Goal: Task Accomplishment & Management: Use online tool/utility

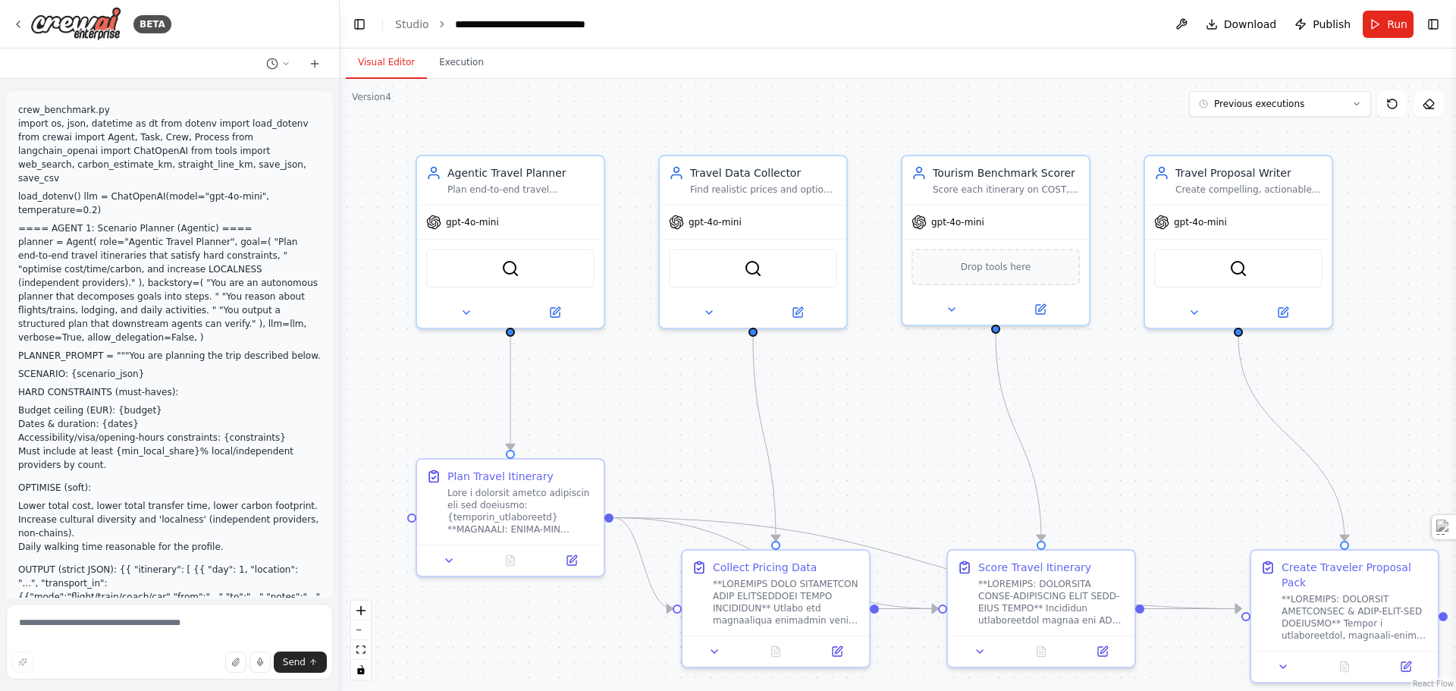
scroll to position [26906, 0]
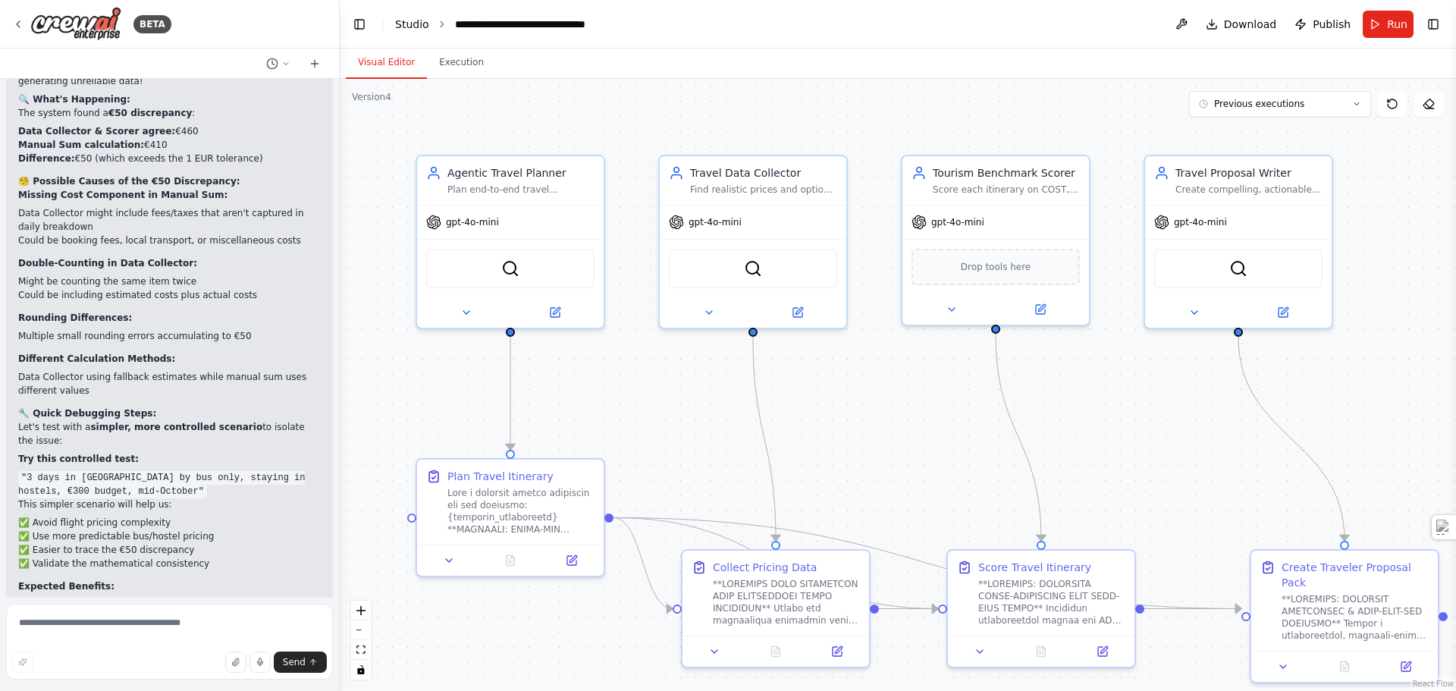
click at [404, 22] on link "Studio" at bounding box center [412, 24] width 34 height 12
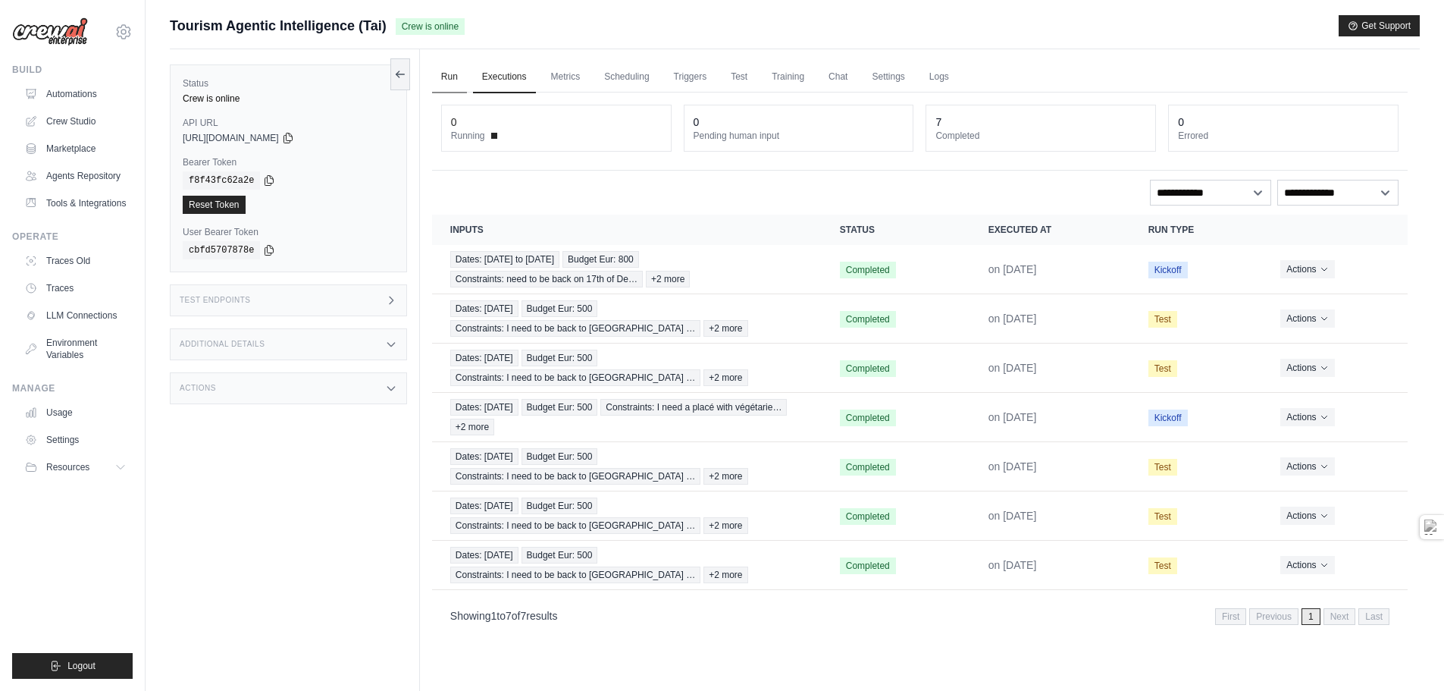
click at [447, 77] on link "Run" at bounding box center [449, 77] width 35 height 32
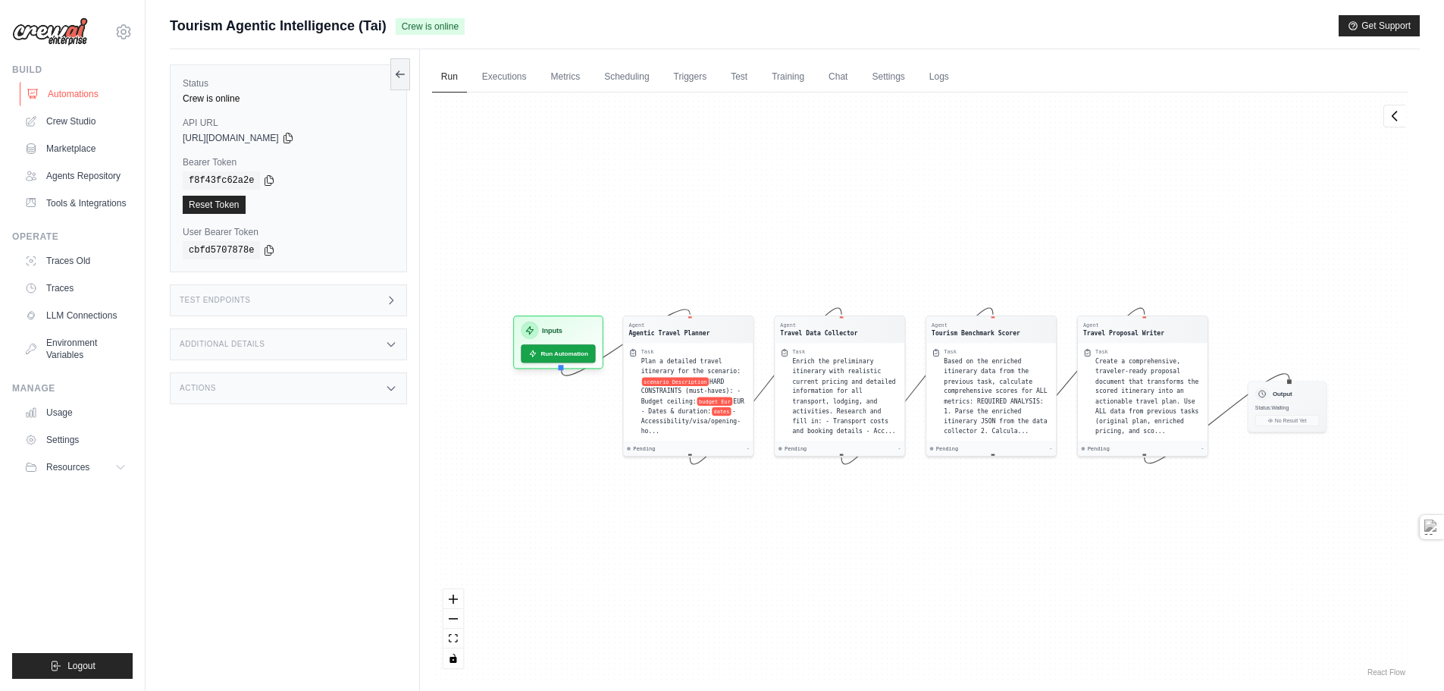
click at [92, 92] on link "Automations" at bounding box center [77, 94] width 114 height 24
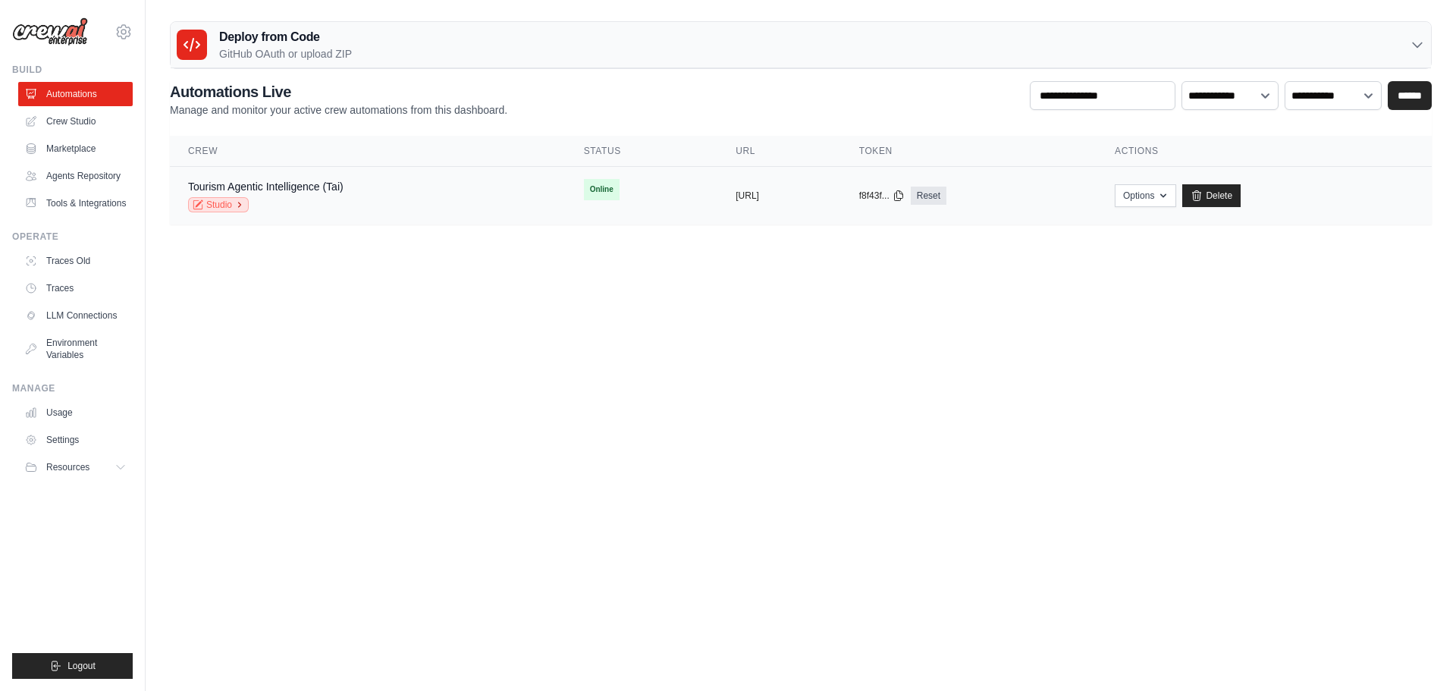
click at [215, 205] on link "Studio" at bounding box center [218, 204] width 61 height 15
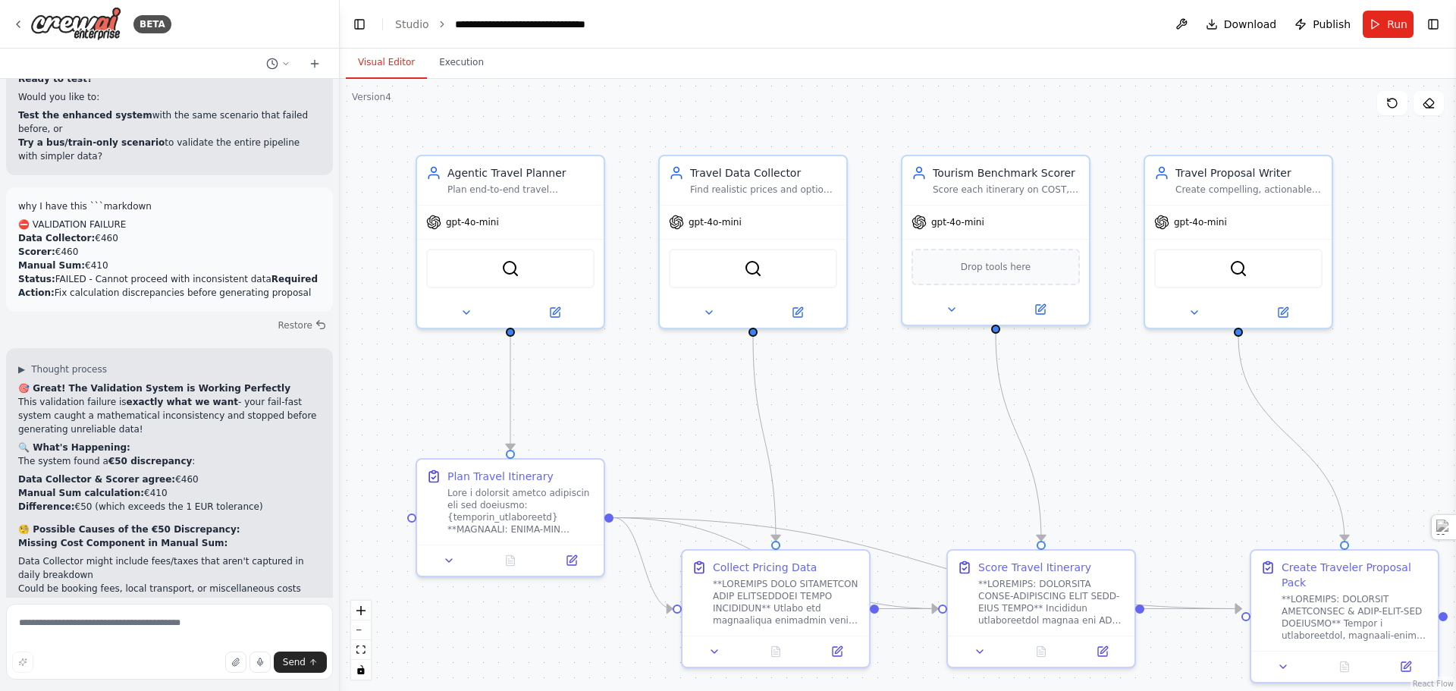
scroll to position [26906, 0]
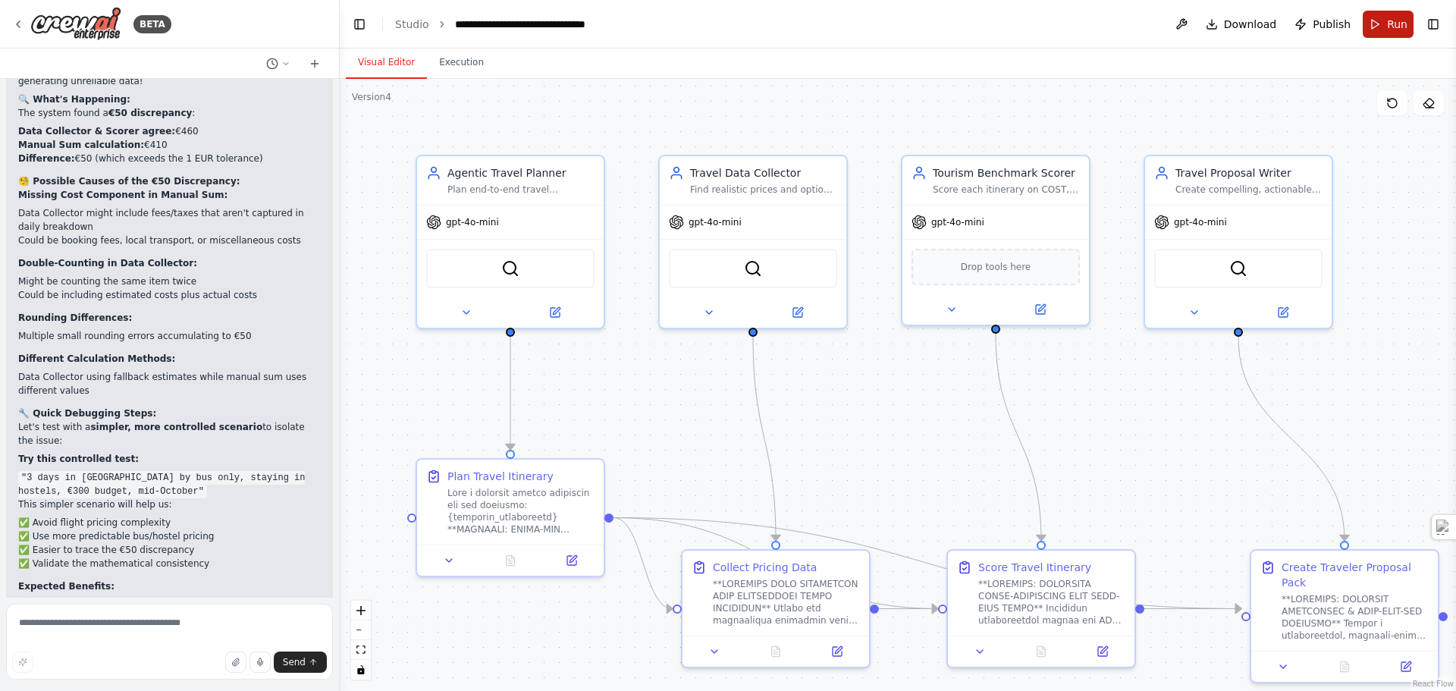
click at [1382, 25] on button "Run" at bounding box center [1387, 24] width 51 height 27
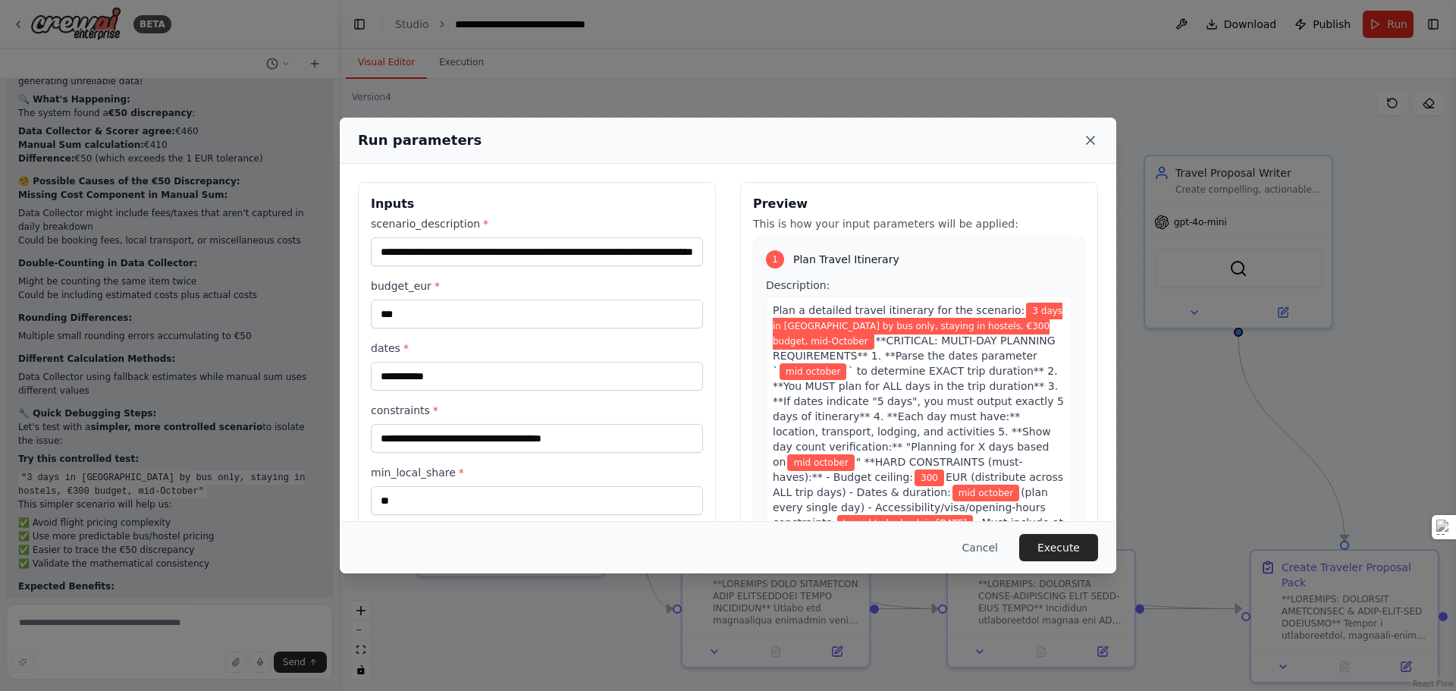
click at [1093, 136] on icon at bounding box center [1090, 140] width 15 height 15
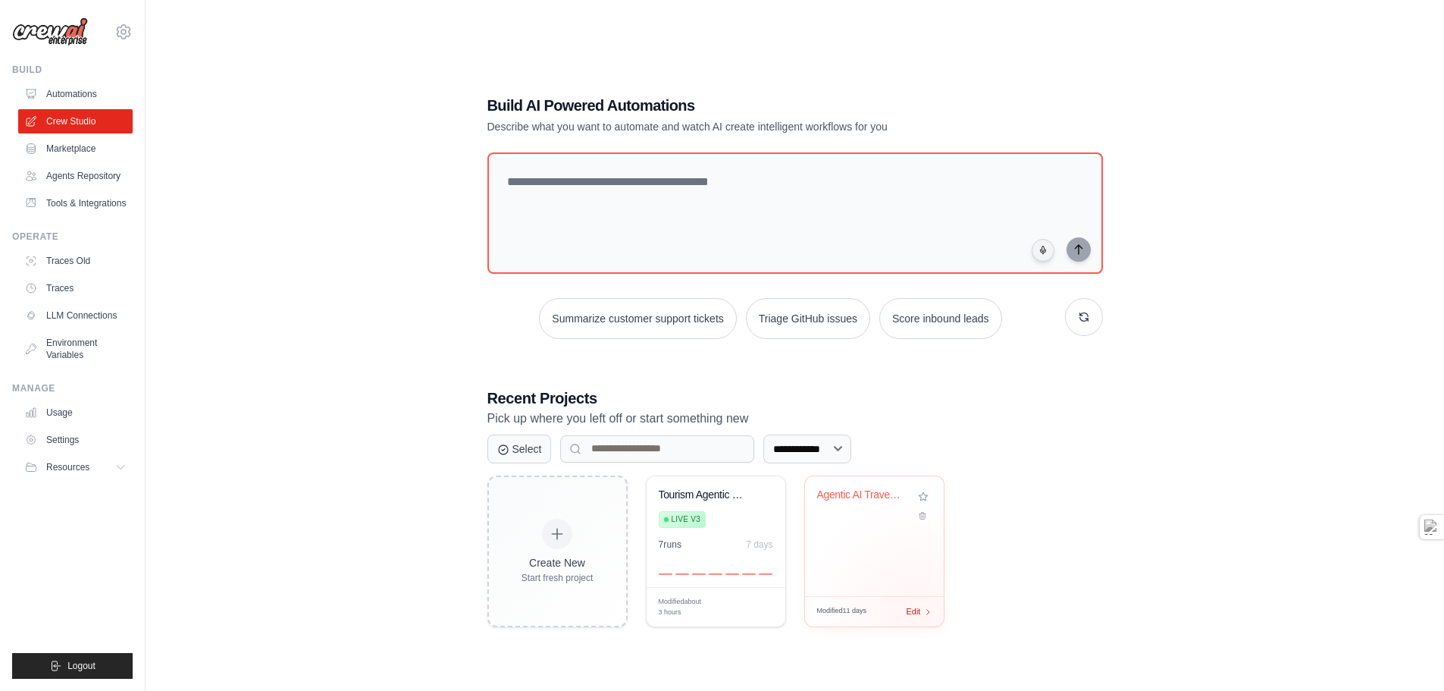
click at [915, 610] on span "Edit" at bounding box center [914, 611] width 14 height 13
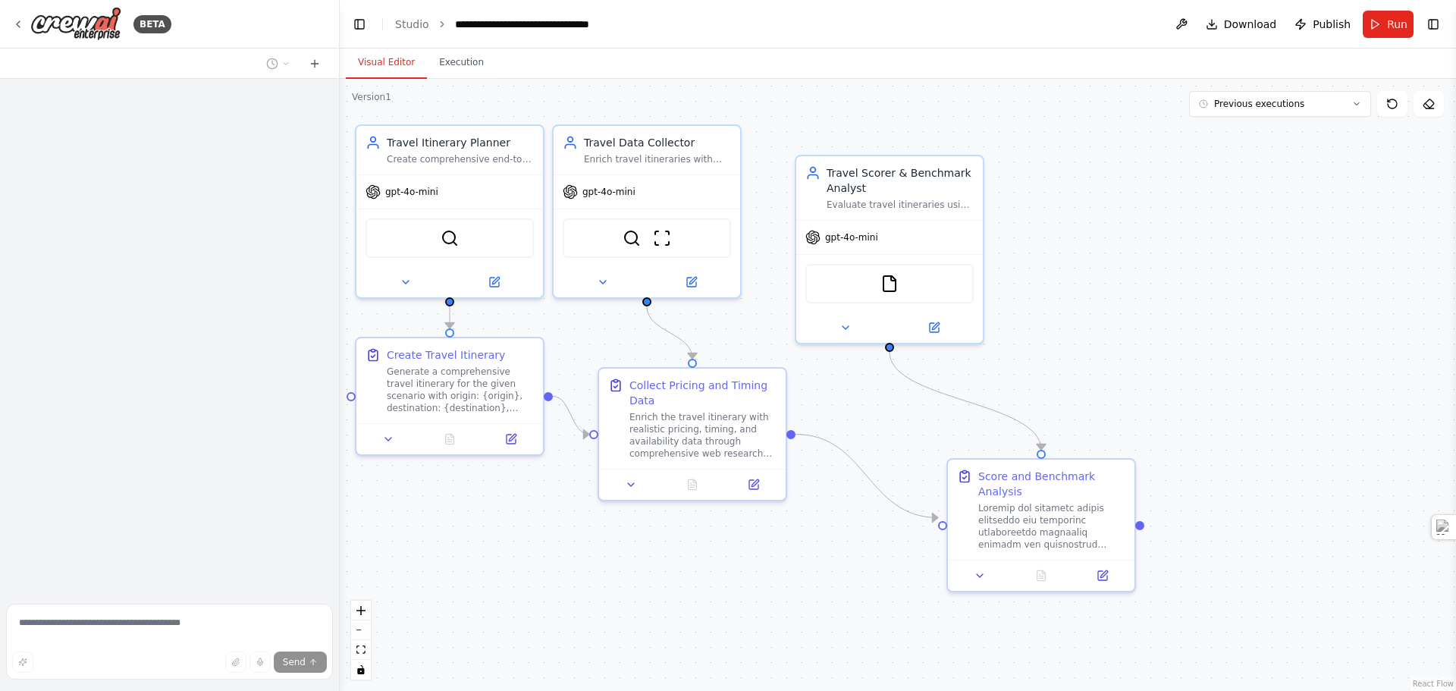
scroll to position [1948, 0]
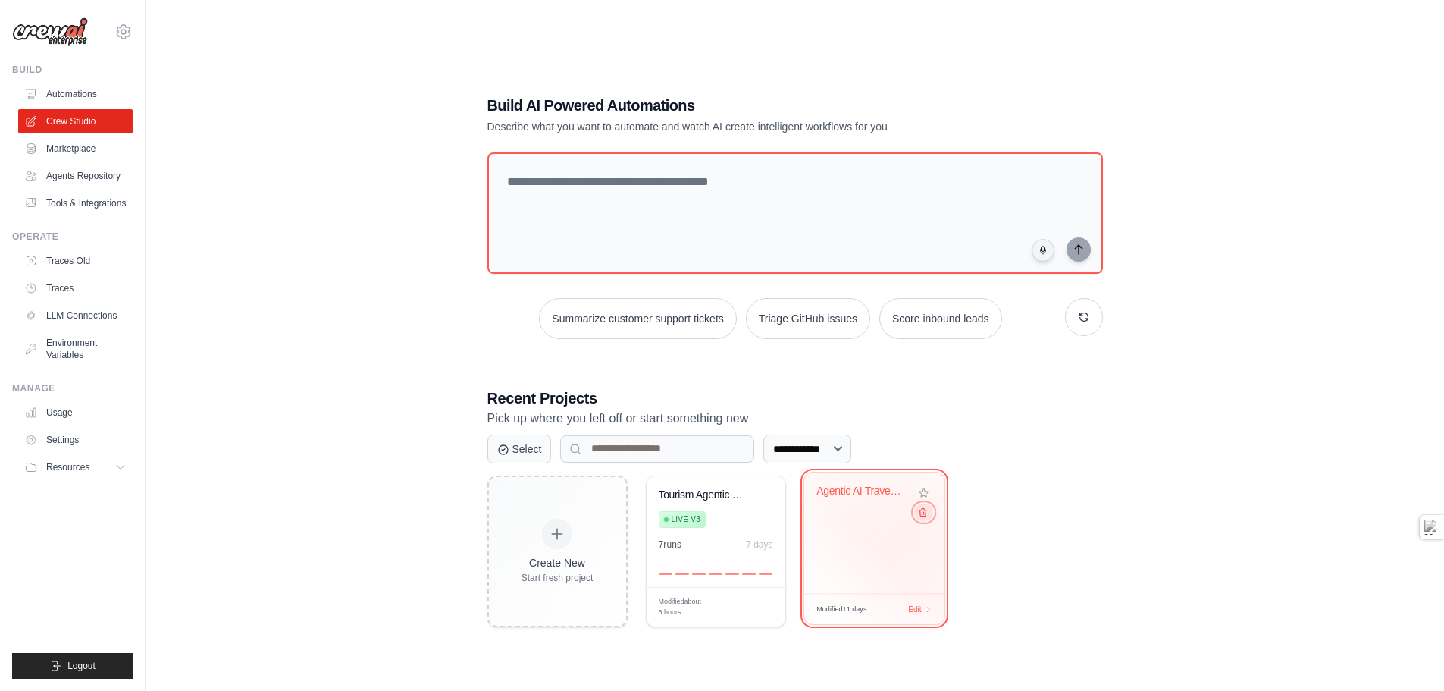
click at [922, 519] on button at bounding box center [923, 511] width 18 height 17
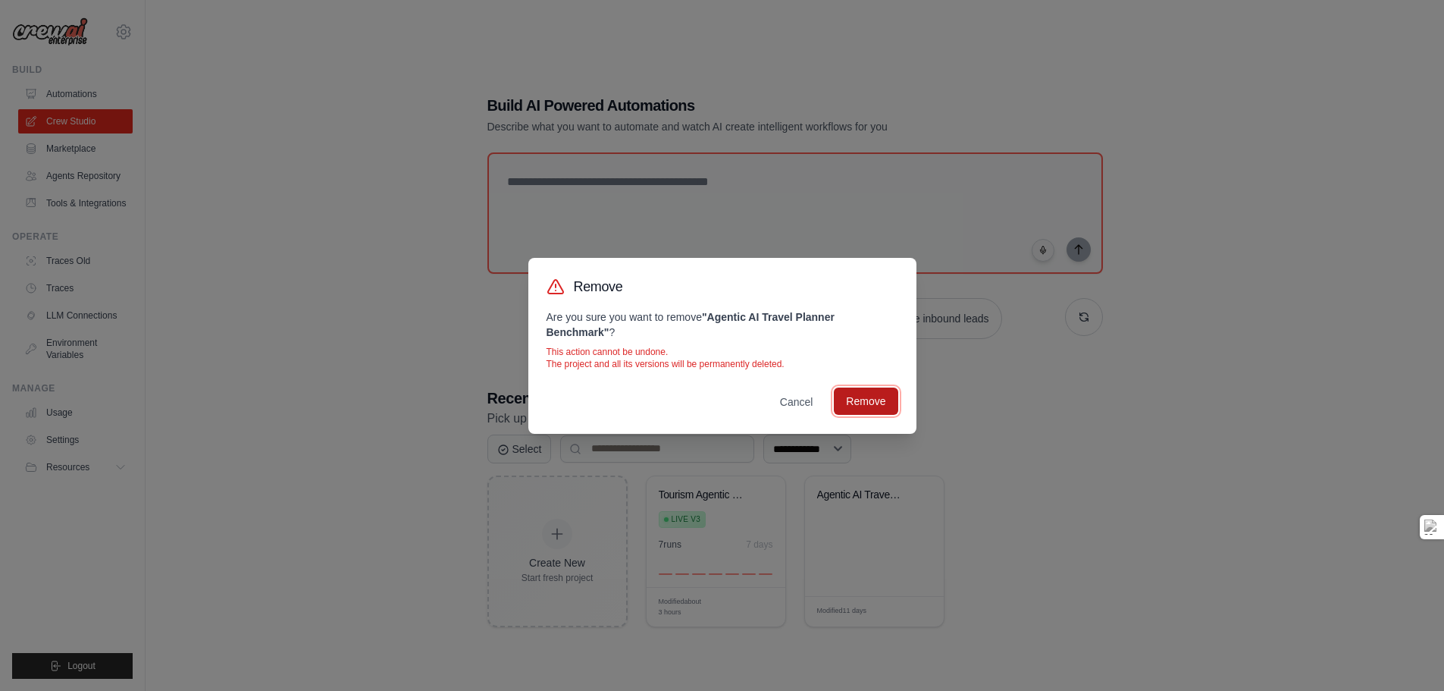
click at [882, 405] on button "Remove" at bounding box center [866, 400] width 64 height 27
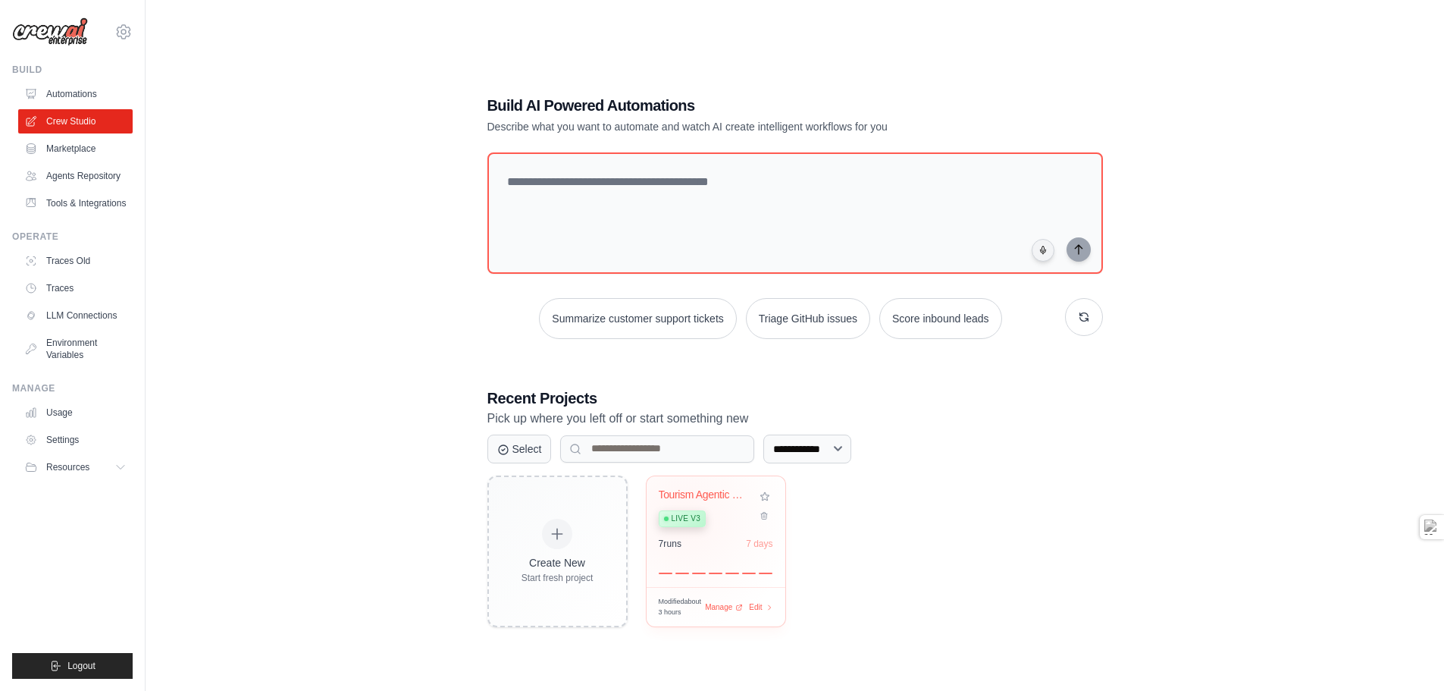
click at [685, 518] on span "Live v3" at bounding box center [686, 519] width 29 height 12
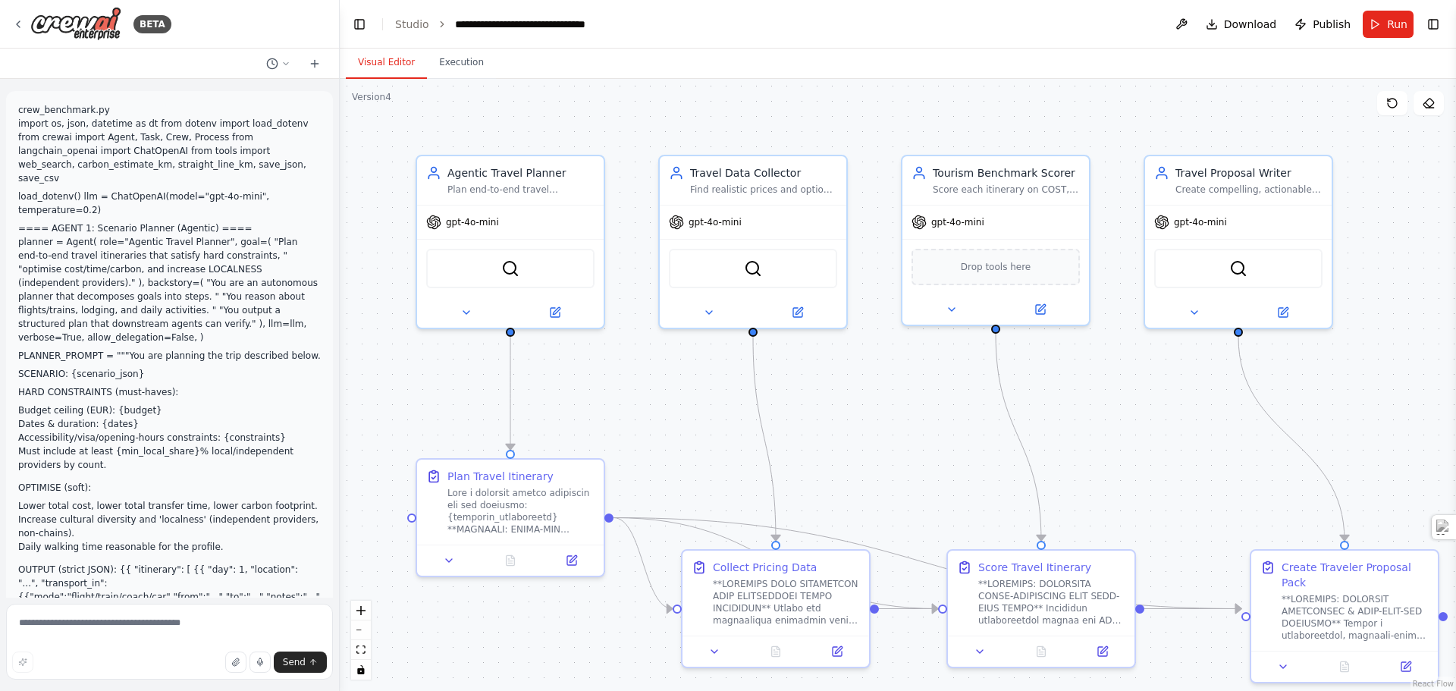
scroll to position [26906, 0]
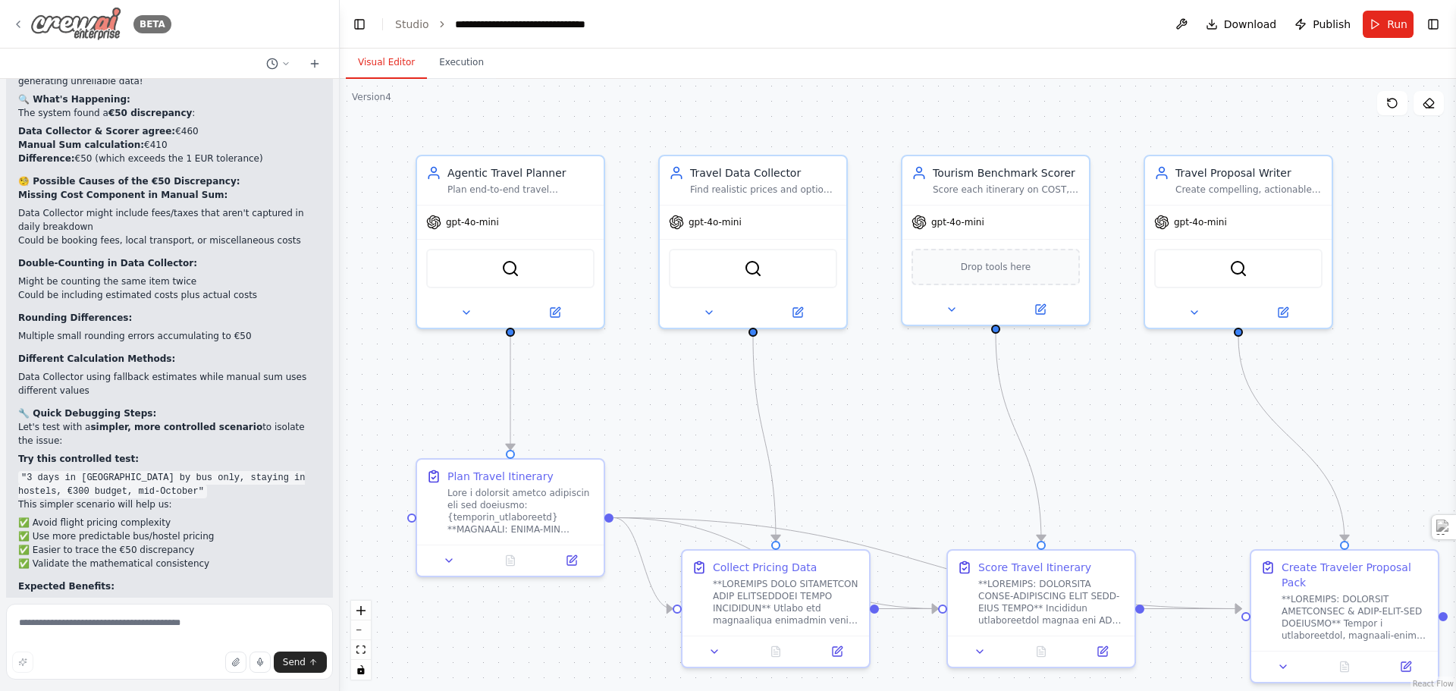
click at [18, 22] on icon at bounding box center [18, 24] width 12 height 12
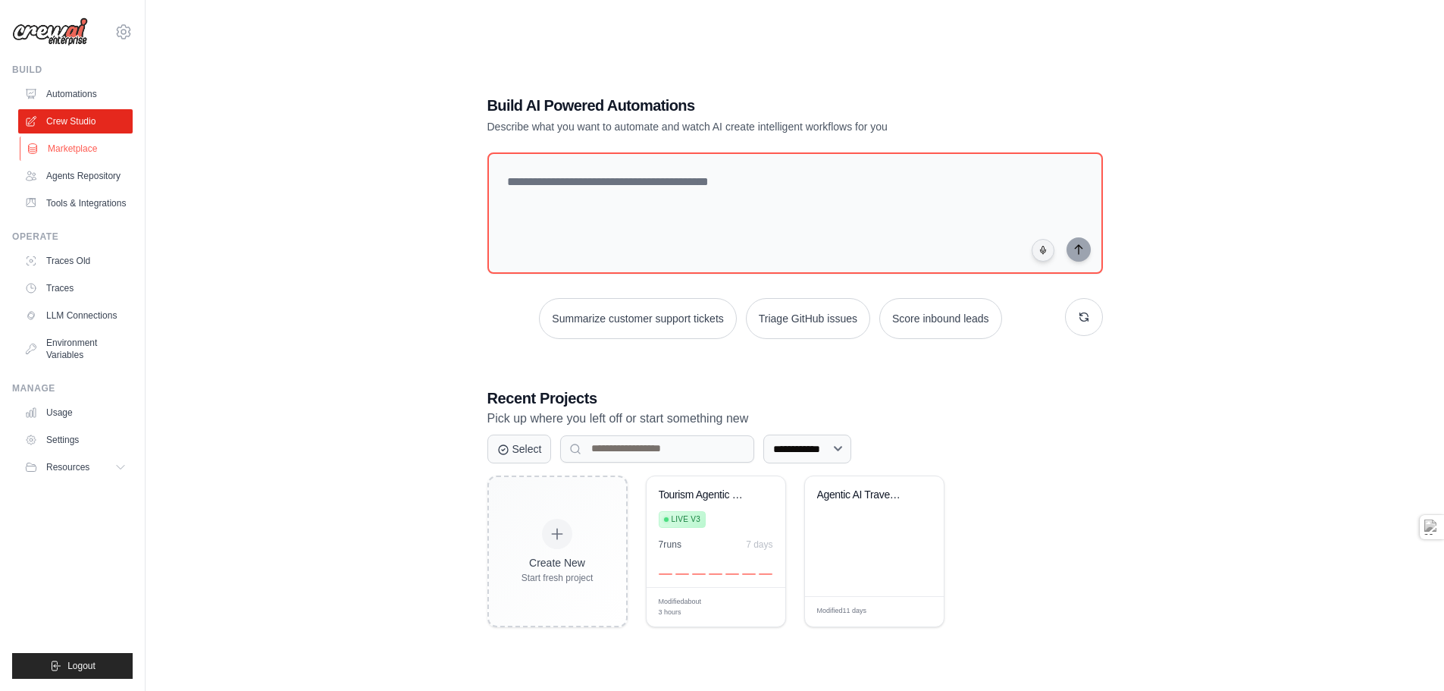
click at [72, 151] on link "Marketplace" at bounding box center [77, 148] width 114 height 24
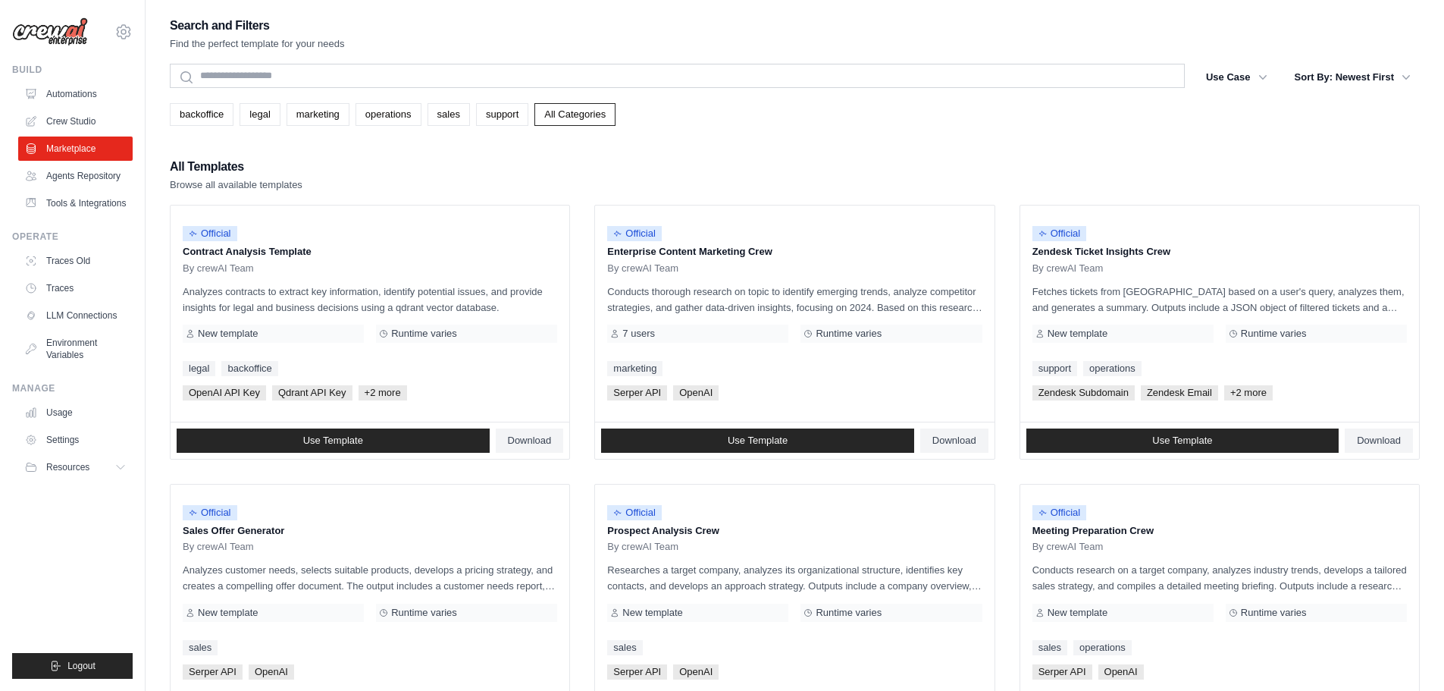
click at [72, 151] on link "Marketplace" at bounding box center [75, 148] width 114 height 24
click at [86, 170] on link "Agents Repository" at bounding box center [77, 176] width 114 height 24
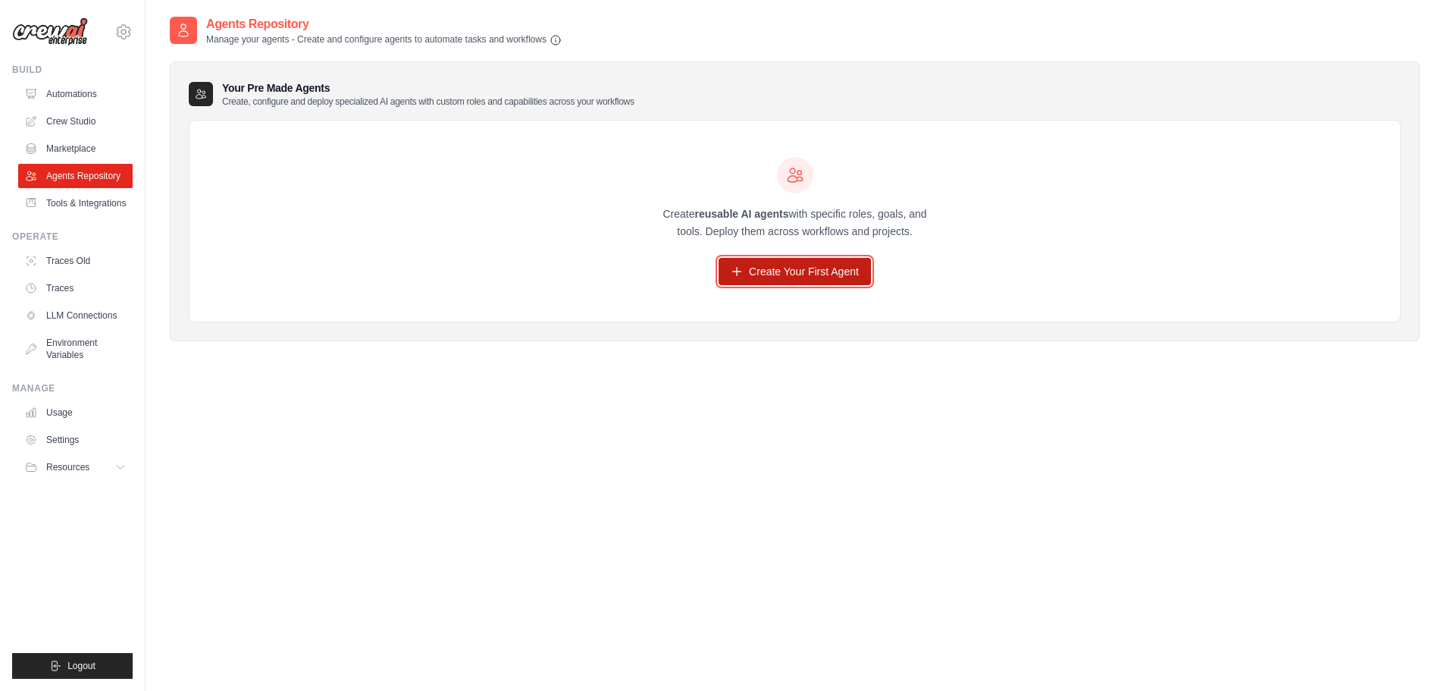
click at [797, 272] on link "Create Your First Agent" at bounding box center [795, 271] width 152 height 27
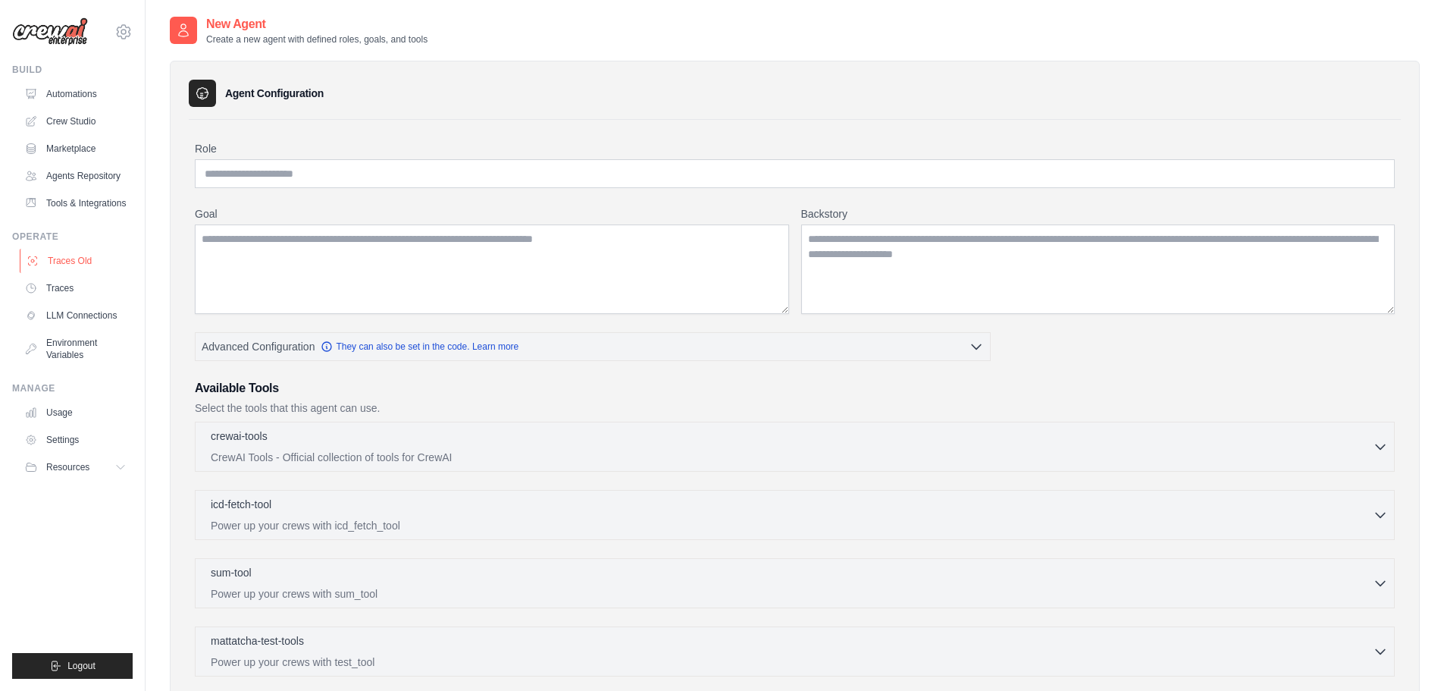
click at [82, 269] on link "Traces Old" at bounding box center [77, 261] width 114 height 24
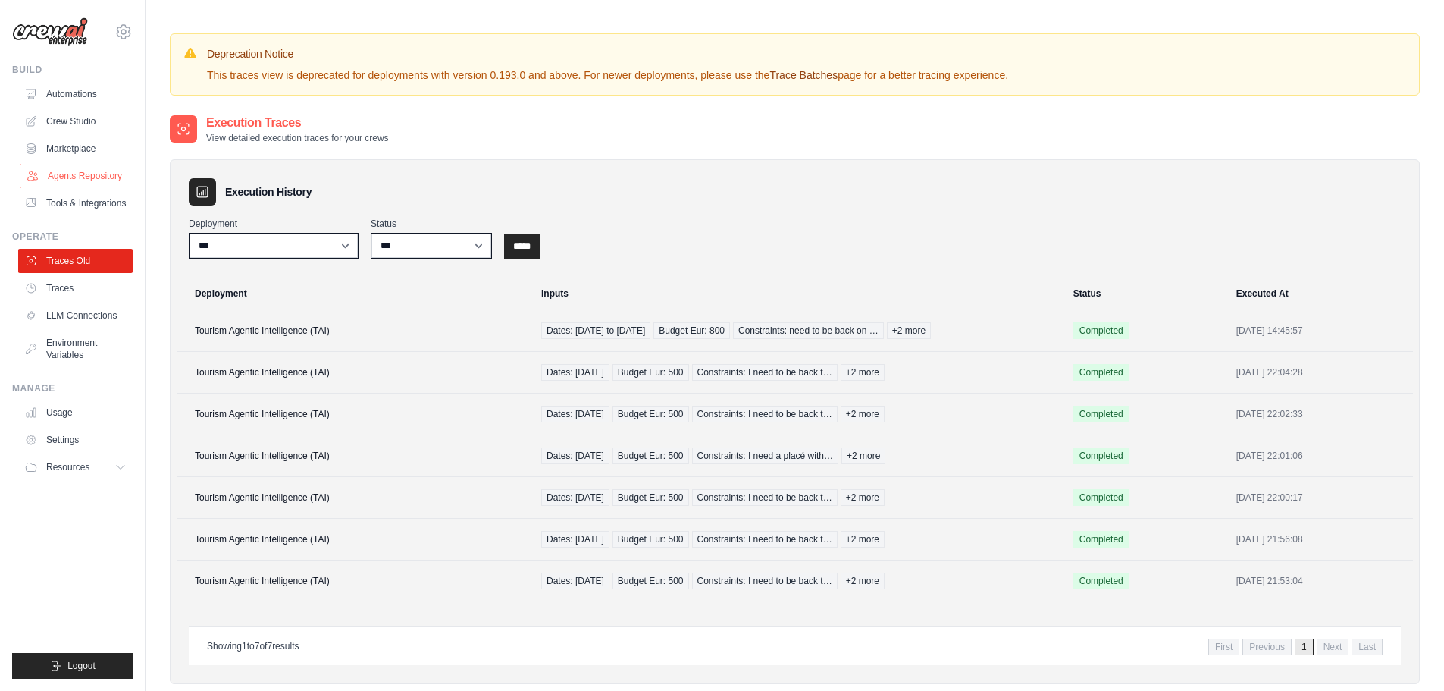
click at [57, 172] on link "Agents Repository" at bounding box center [77, 176] width 114 height 24
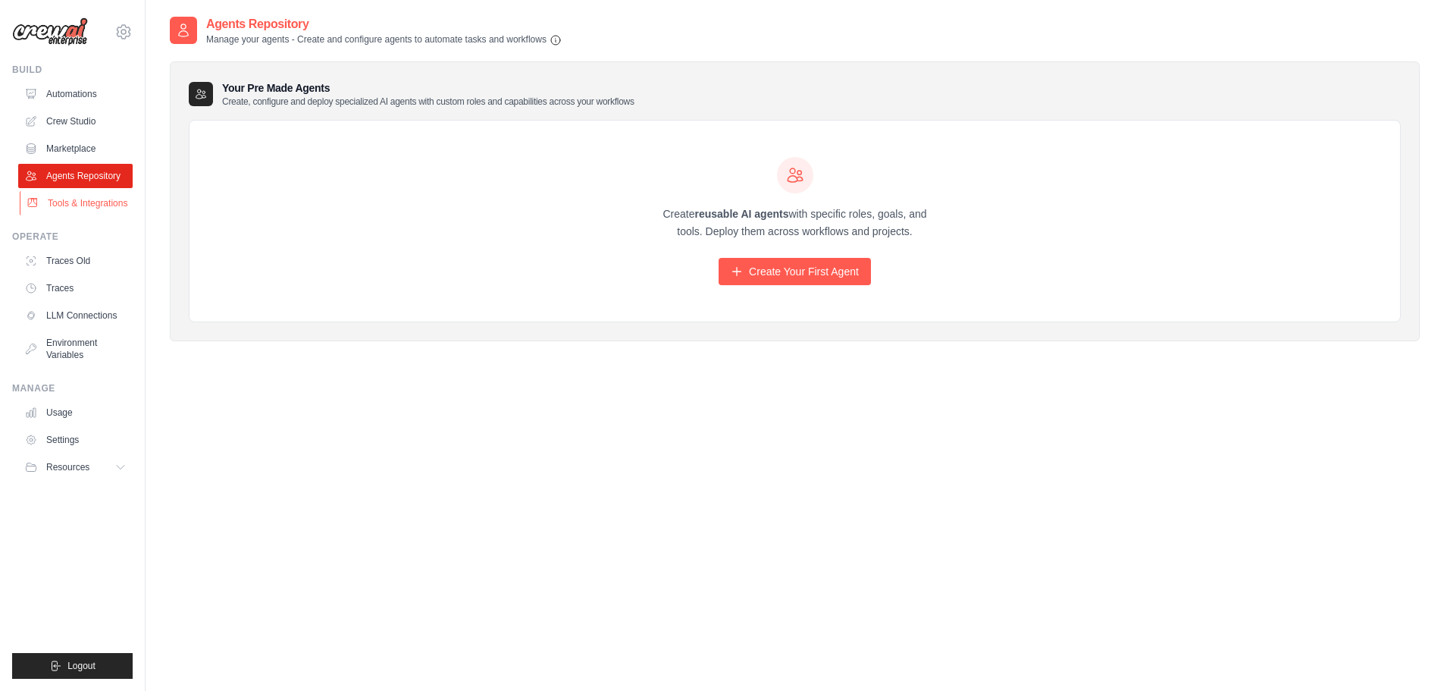
click at [50, 211] on link "Tools & Integrations" at bounding box center [77, 203] width 114 height 24
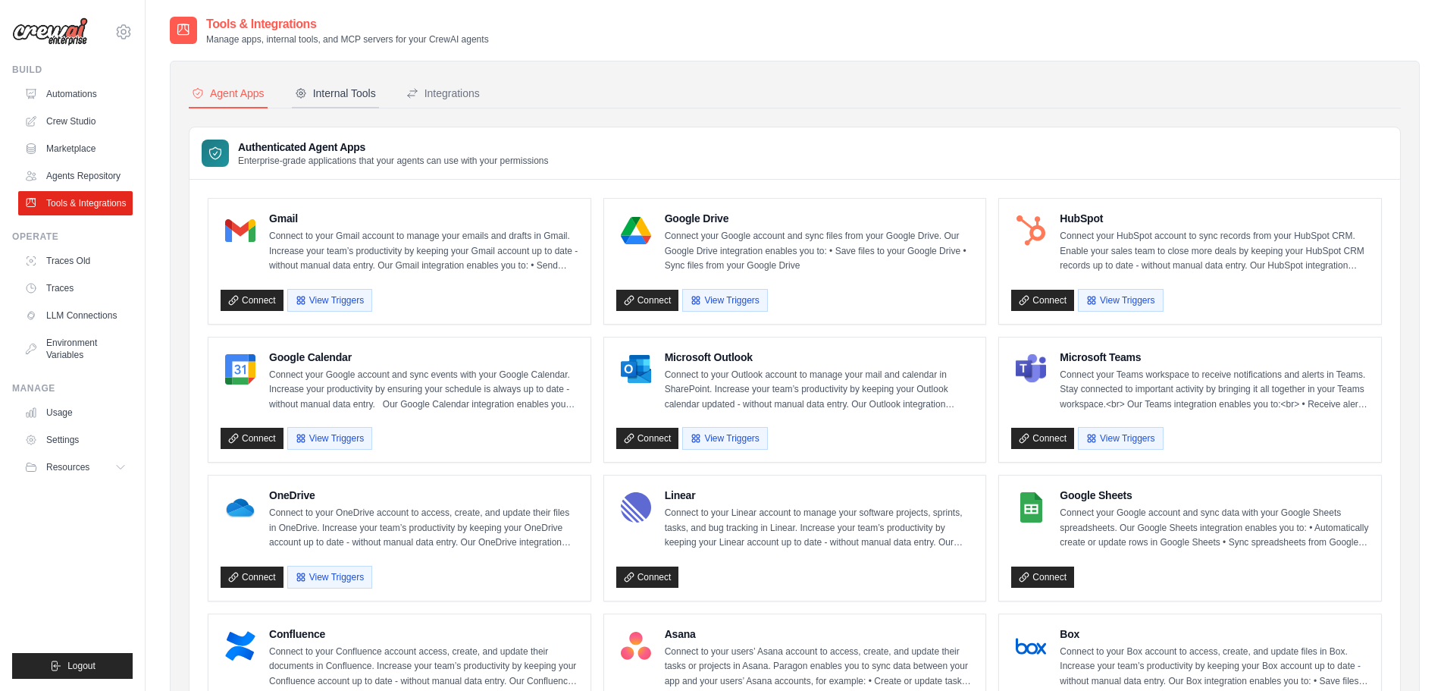
click at [339, 91] on div "Internal Tools" at bounding box center [335, 93] width 81 height 15
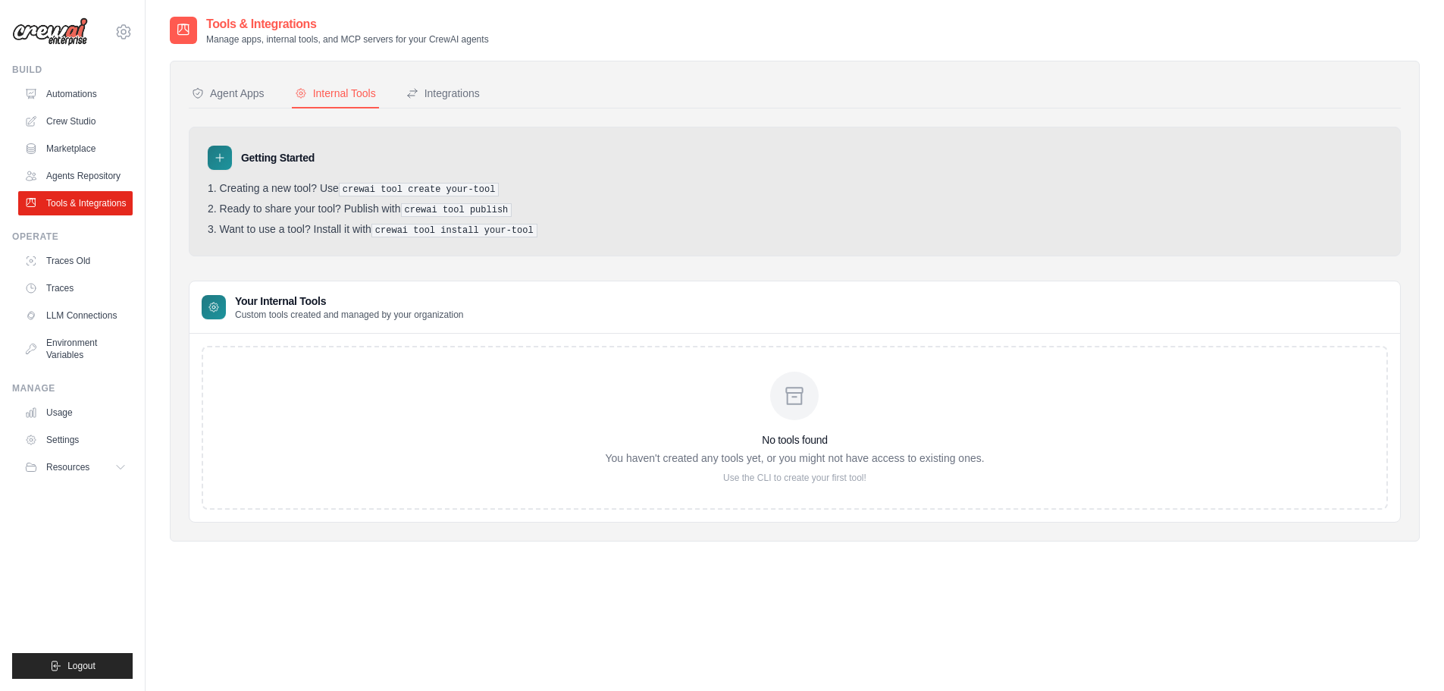
click at [339, 91] on div "Internal Tools" at bounding box center [335, 93] width 81 height 15
click at [84, 89] on link "Automations" at bounding box center [77, 94] width 114 height 24
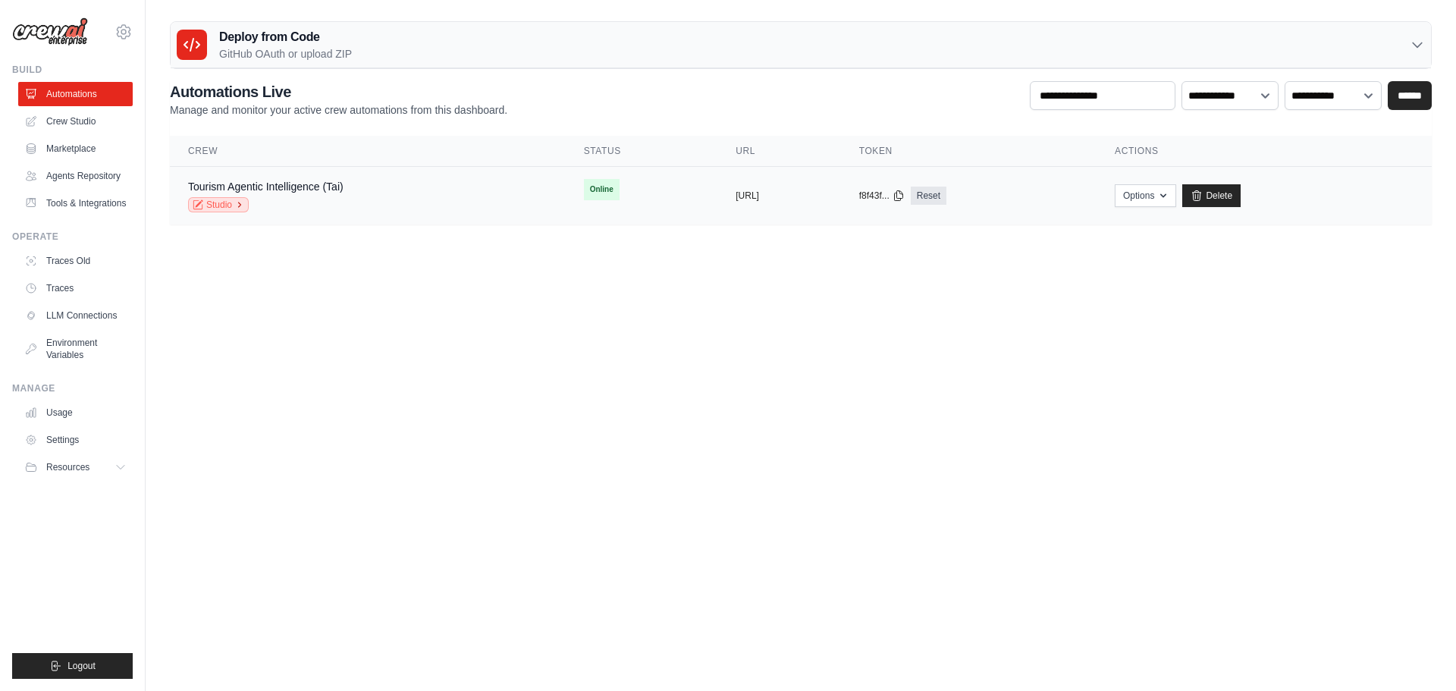
click at [236, 200] on link "Studio" at bounding box center [218, 204] width 61 height 15
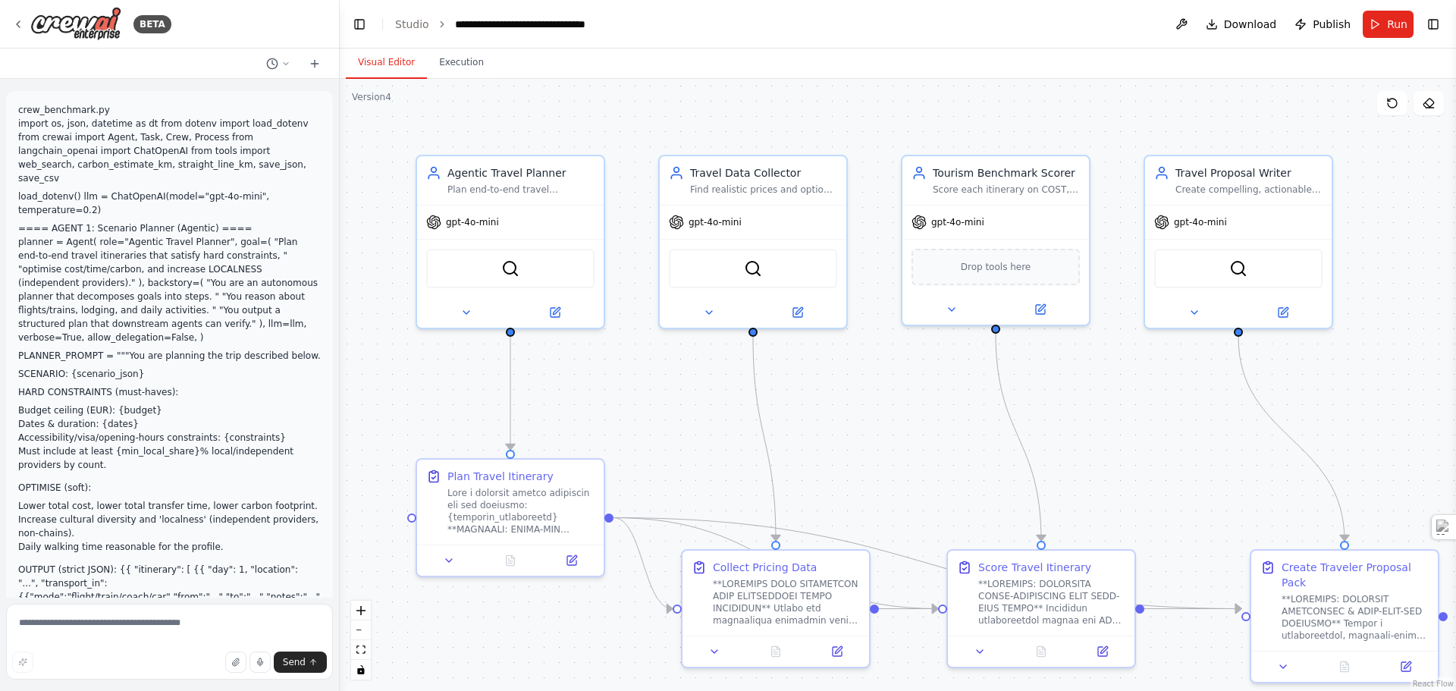
scroll to position [26906, 0]
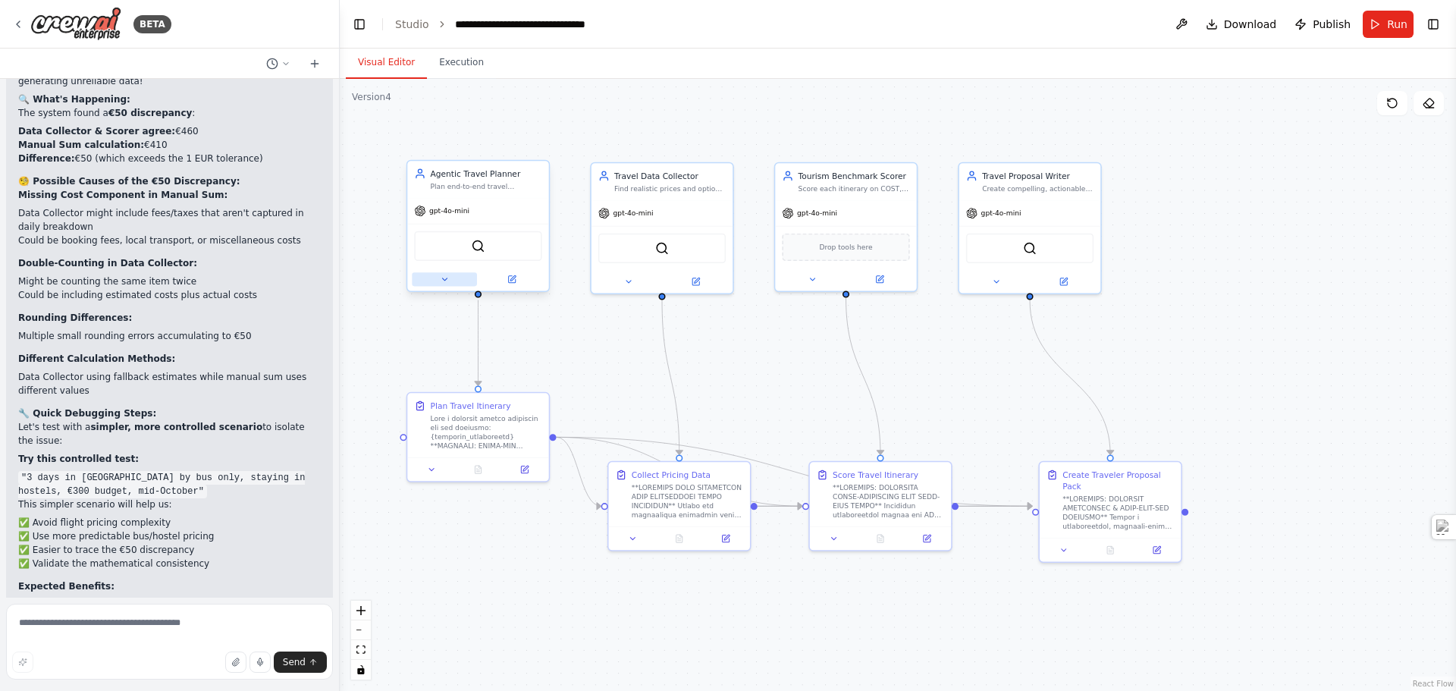
click at [447, 284] on button at bounding box center [444, 279] width 65 height 14
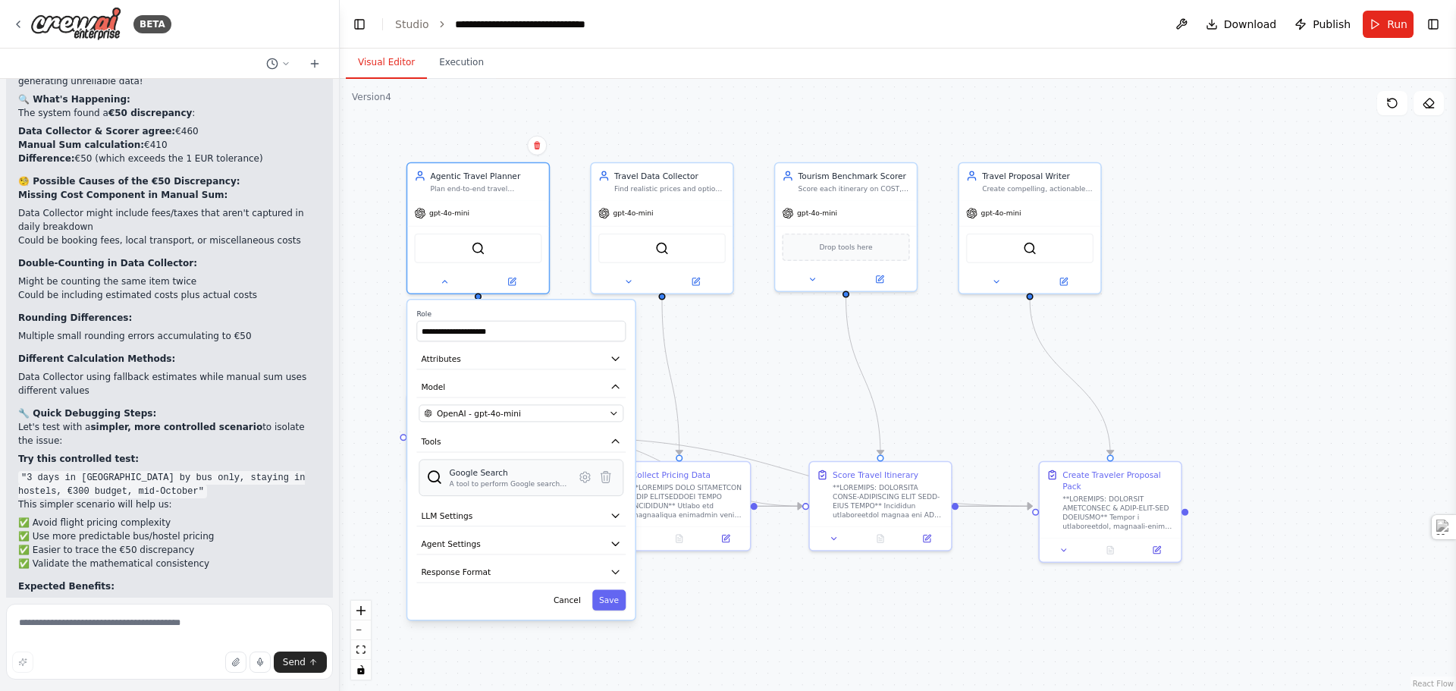
click at [487, 479] on div "A tool to perform Google search with a search_query." at bounding box center [509, 483] width 118 height 9
click at [587, 481] on icon at bounding box center [585, 477] width 14 height 14
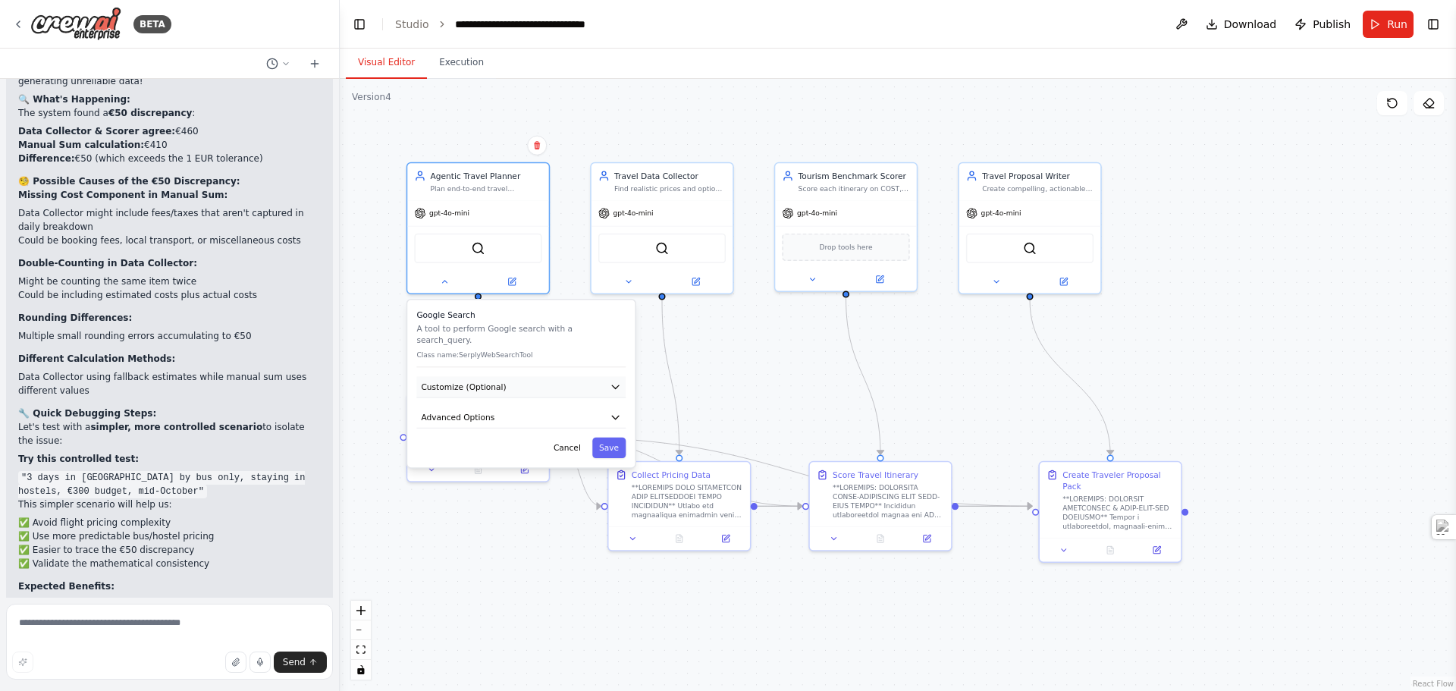
click at [517, 377] on button "Customize (Optional)" at bounding box center [520, 386] width 209 height 21
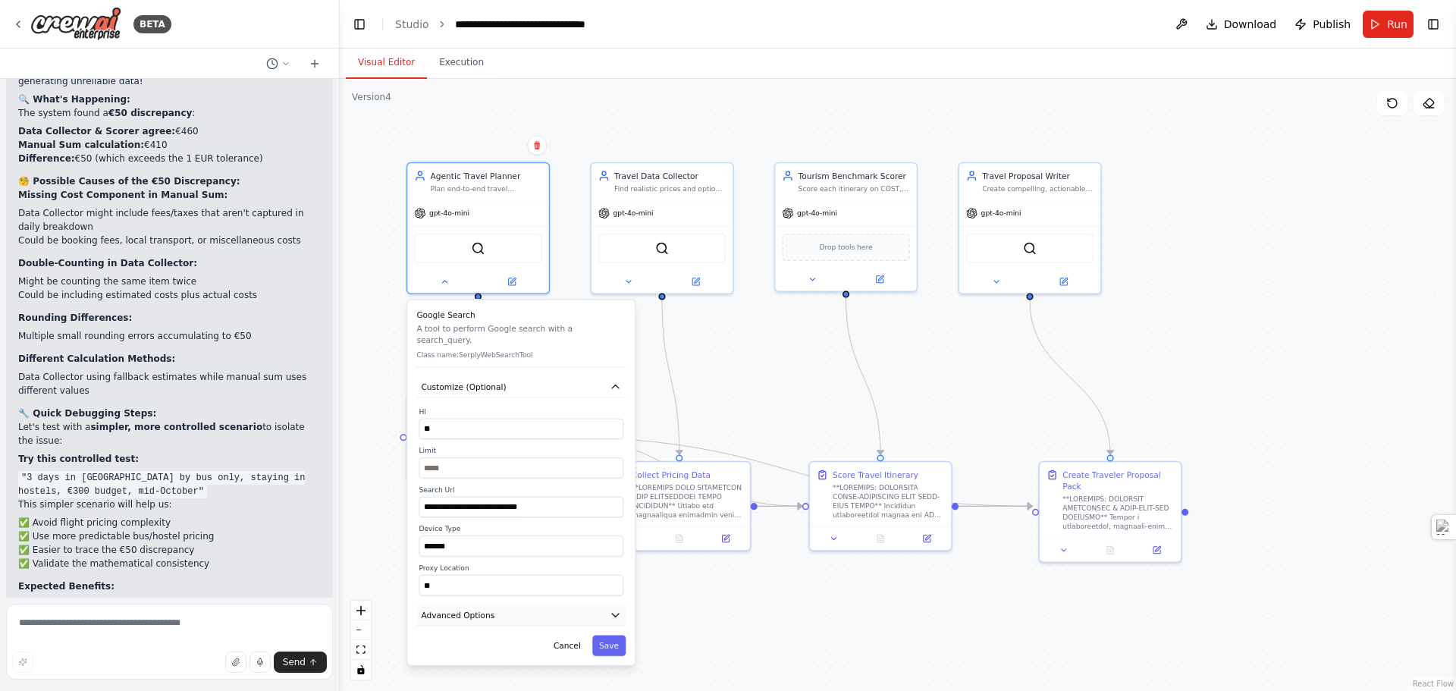
click at [617, 609] on icon "button" at bounding box center [615, 614] width 11 height 11
click at [451, 279] on button at bounding box center [444, 279] width 65 height 14
